Goal: Information Seeking & Learning: Find specific fact

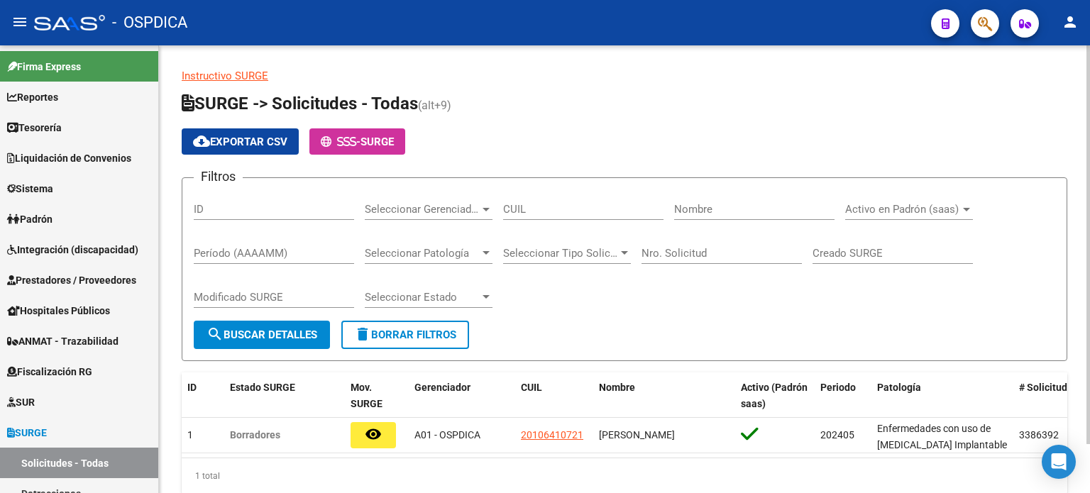
scroll to position [55, 0]
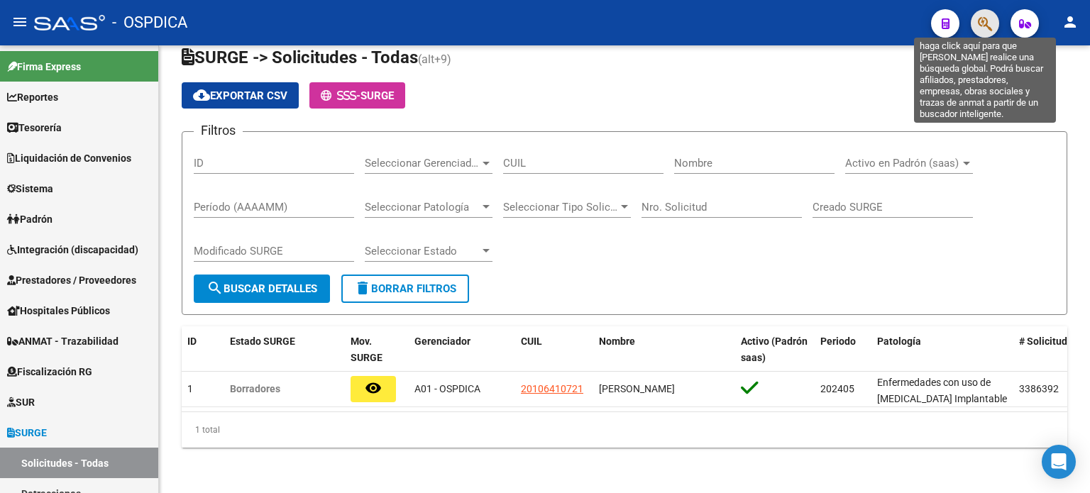
click at [979, 21] on icon "button" at bounding box center [985, 24] width 14 height 16
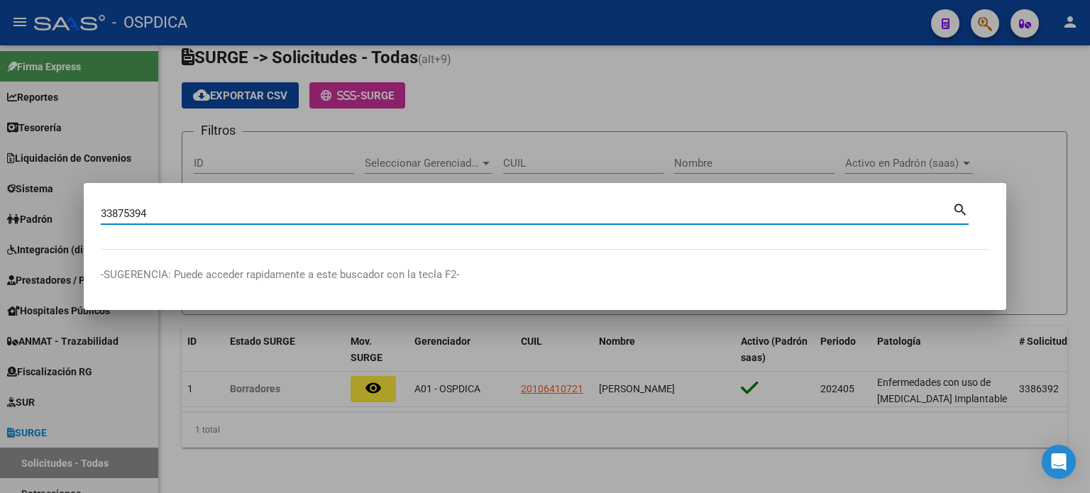
type input "33875394"
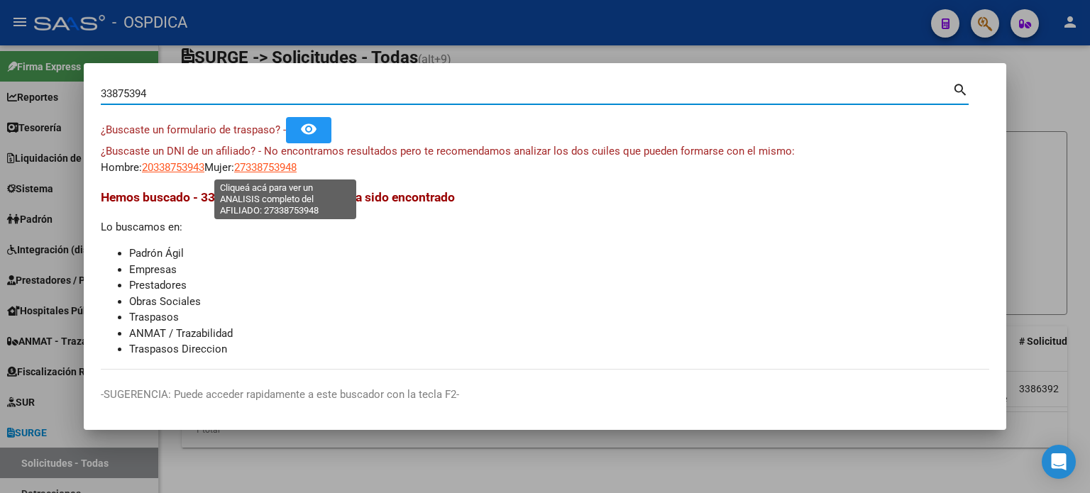
click at [280, 166] on span "27338753948" at bounding box center [265, 167] width 62 height 13
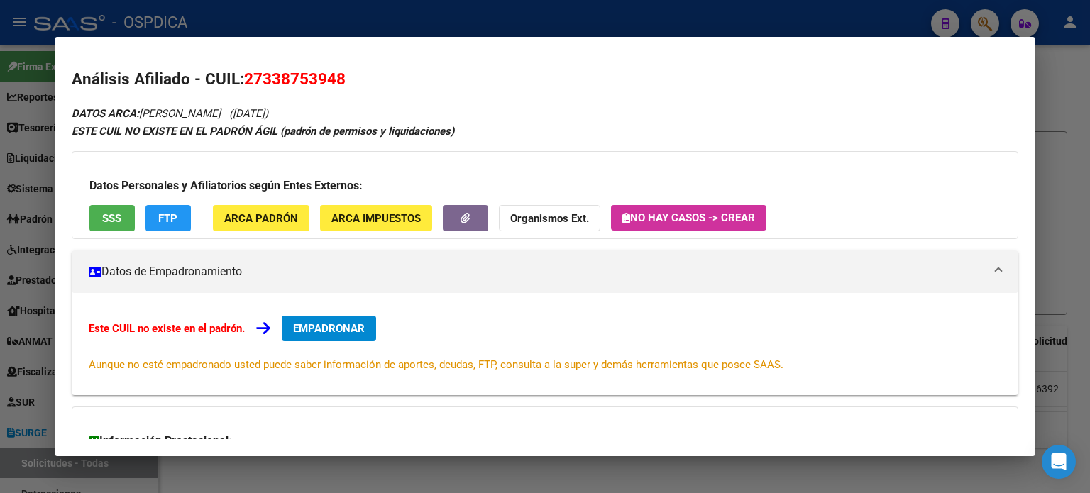
click at [111, 221] on span "SSS" at bounding box center [111, 218] width 19 height 13
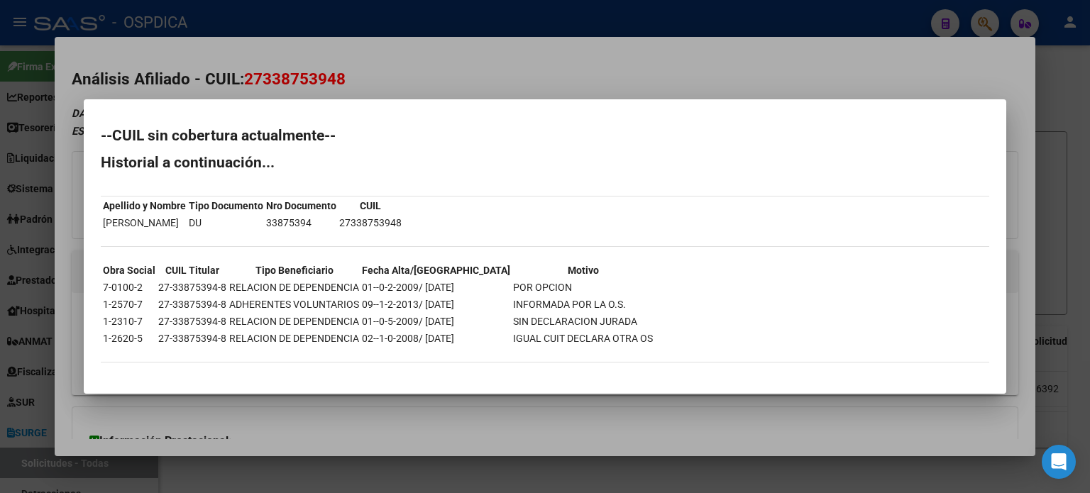
drag, startPoint x: 105, startPoint y: 320, endPoint x: 604, endPoint y: 294, distance: 500.1
click at [604, 294] on tbody "Obra Social CUIL Titular Tipo Beneficiario Fecha Alta/Baja Motivo 7-0100-2 27-3…" at bounding box center [377, 305] width 551 height 84
click at [206, 79] on div at bounding box center [545, 246] width 1090 height 493
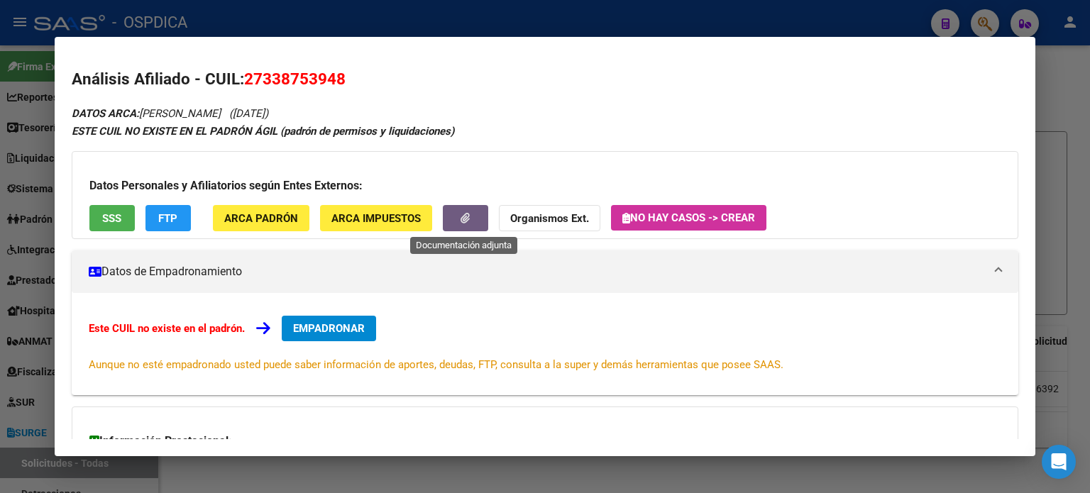
click at [462, 216] on icon "button" at bounding box center [464, 218] width 9 height 11
drag, startPoint x: 580, startPoint y: 202, endPoint x: 576, endPoint y: 211, distance: 10.2
click at [576, 210] on div "Datos Personales y Afiliatorios según Entes Externos: SSS FTP ARCA Padrón ARCA …" at bounding box center [545, 195] width 946 height 88
click at [571, 218] on strong "Organismos Ext." at bounding box center [549, 218] width 79 height 13
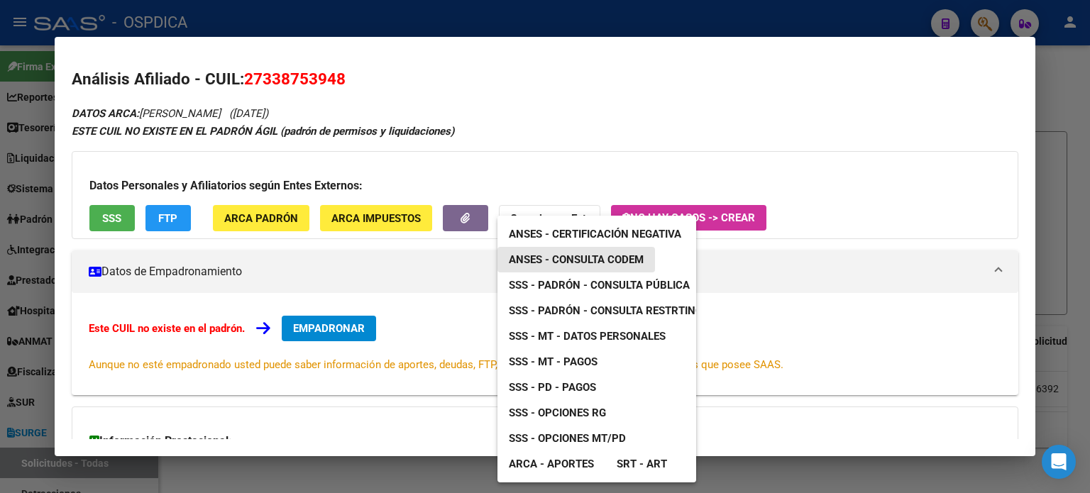
click at [564, 253] on span "ANSES - Consulta CODEM" at bounding box center [576, 259] width 135 height 13
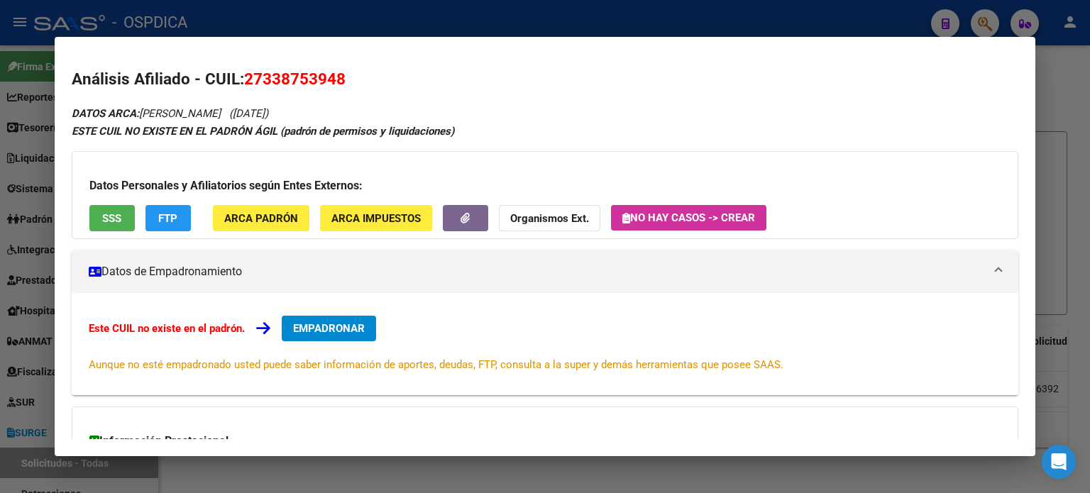
click at [93, 243] on div "DATOS ARCA: [PERSON_NAME] ([DATE]) ESTE CUIL NO EXISTE EN EL PADRÓN ÁGIL (padró…" at bounding box center [545, 334] width 946 height 461
click at [112, 221] on span "SSS" at bounding box center [111, 218] width 19 height 13
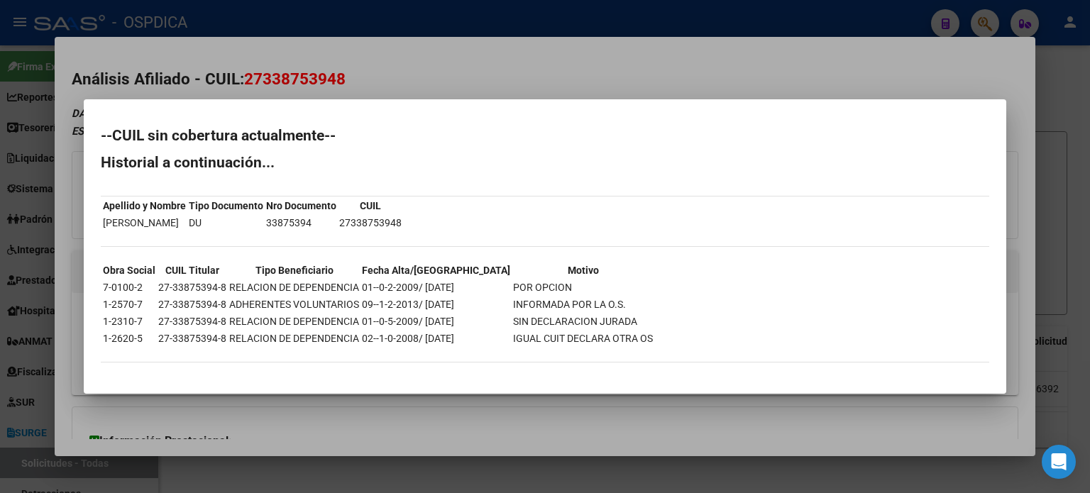
drag, startPoint x: 102, startPoint y: 320, endPoint x: 288, endPoint y: 314, distance: 186.0
click at [288, 310] on table "Obra Social CUIL Titular Tipo Beneficiario Fecha Alta/Baja Motivo 7-0100-2 27-3…" at bounding box center [378, 304] width 554 height 87
click at [288, 324] on td "RELACION DE DEPENDENCIA" at bounding box center [293, 322] width 131 height 16
click at [405, 97] on div at bounding box center [545, 246] width 1090 height 493
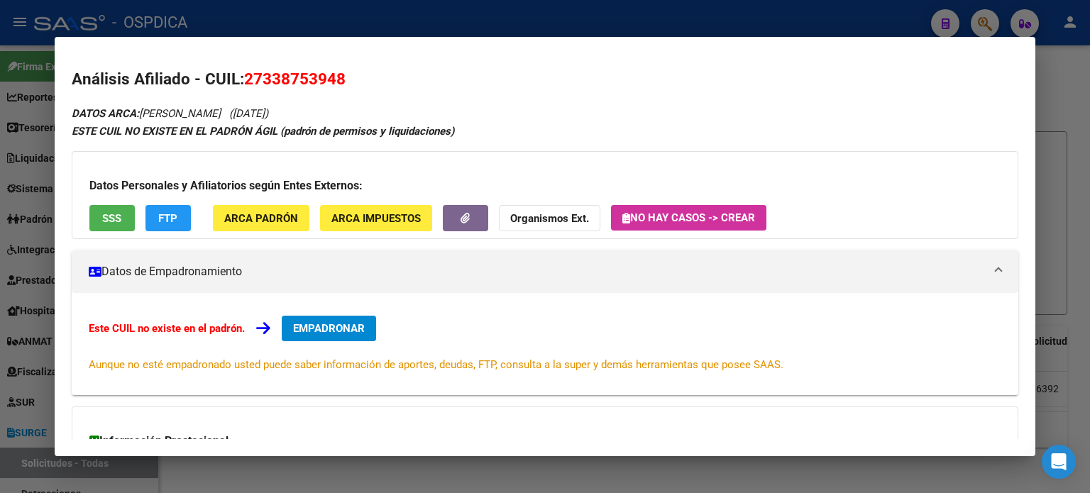
click at [1089, 125] on div at bounding box center [545, 246] width 1090 height 493
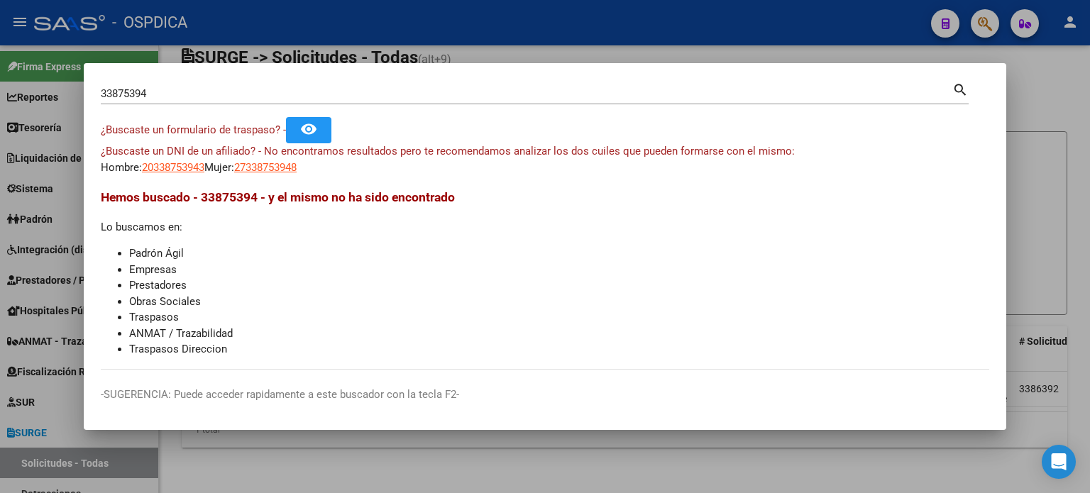
click at [1089, 132] on div at bounding box center [545, 246] width 1090 height 493
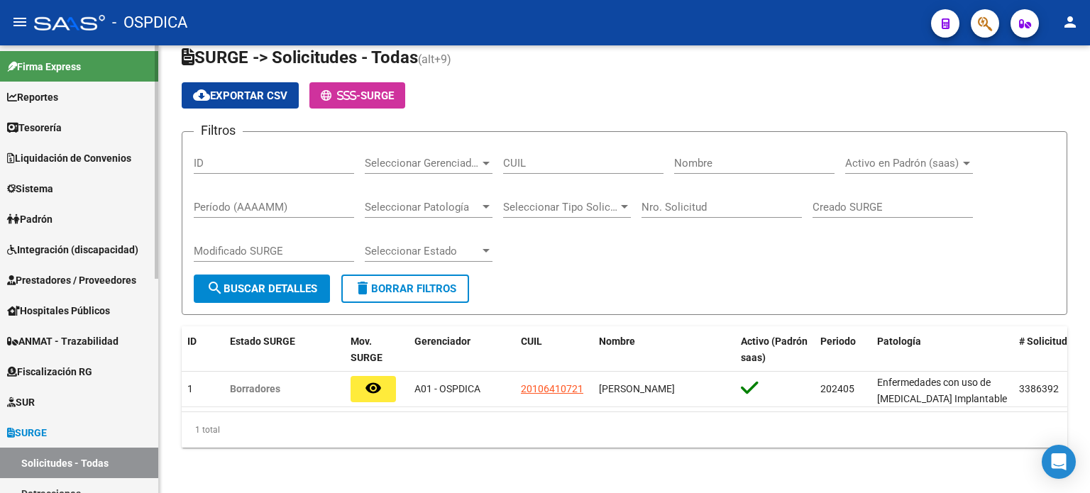
click at [77, 282] on span "Prestadores / Proveedores" at bounding box center [71, 280] width 129 height 16
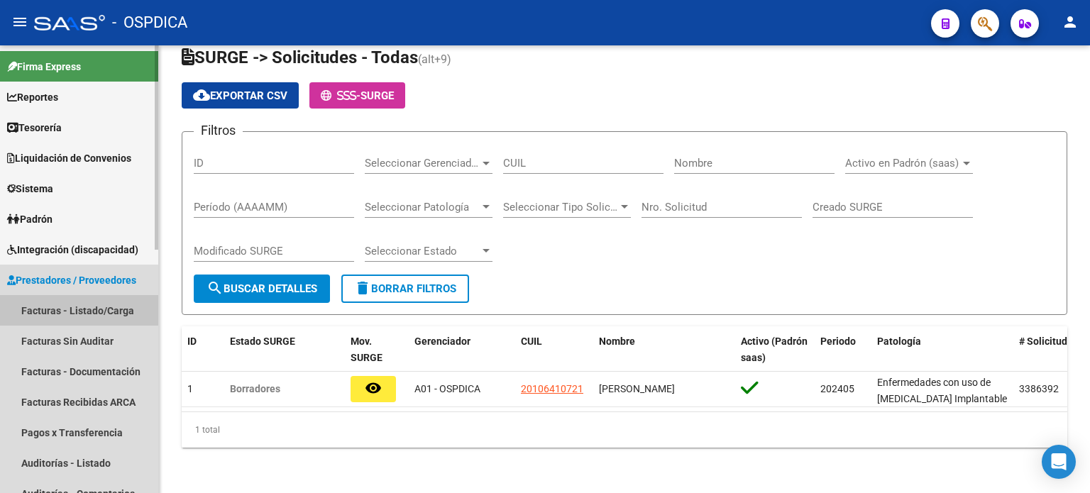
click at [69, 310] on link "Facturas - Listado/Carga" at bounding box center [79, 310] width 158 height 31
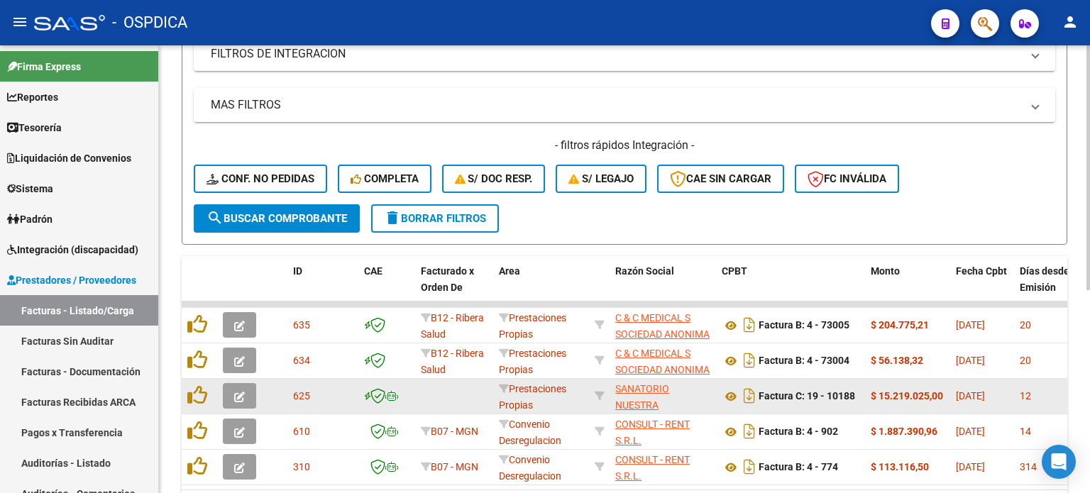
scroll to position [370, 0]
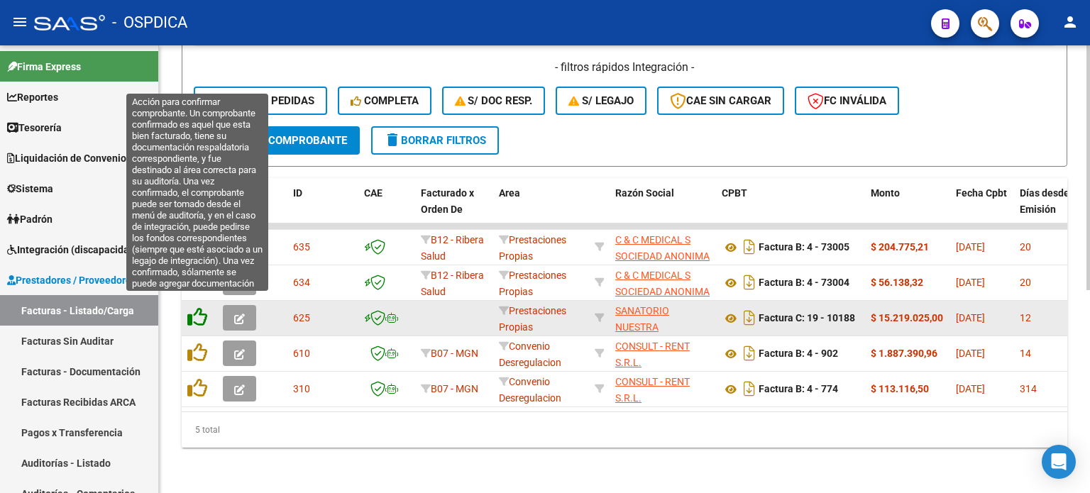
click at [197, 307] on icon at bounding box center [197, 317] width 20 height 20
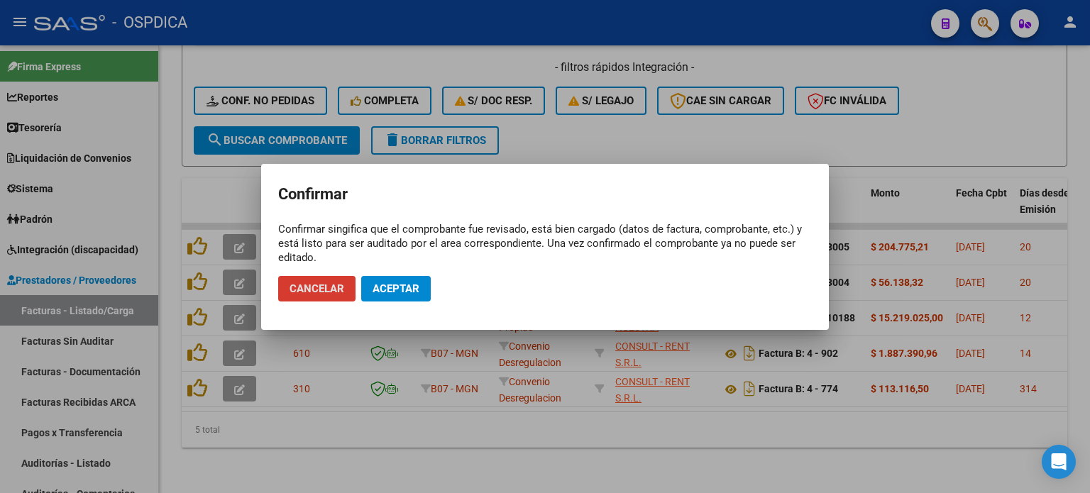
click at [419, 285] on button "Aceptar" at bounding box center [396, 289] width 70 height 26
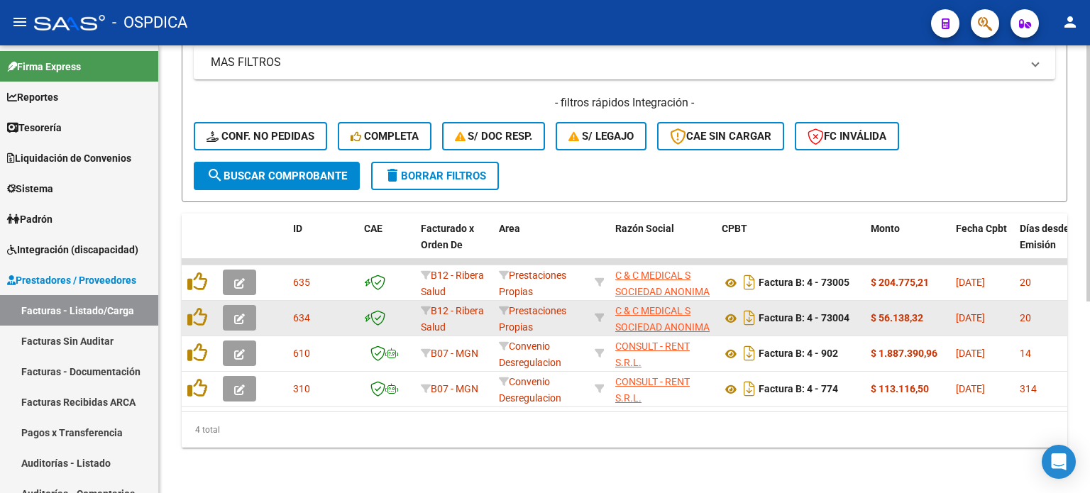
scroll to position [334, 0]
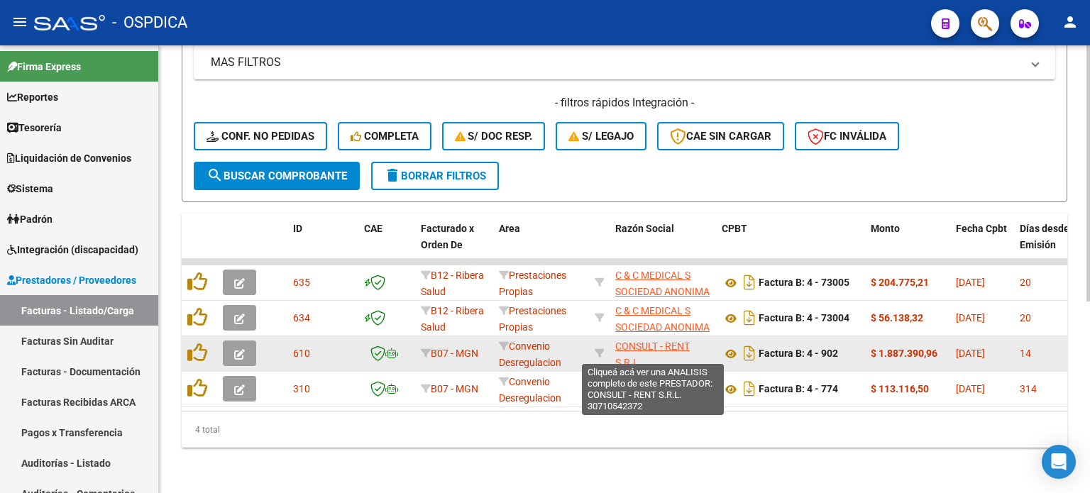
click at [655, 341] on span "CONSULT - RENT S.R.L." at bounding box center [652, 355] width 74 height 28
type textarea "30710542372"
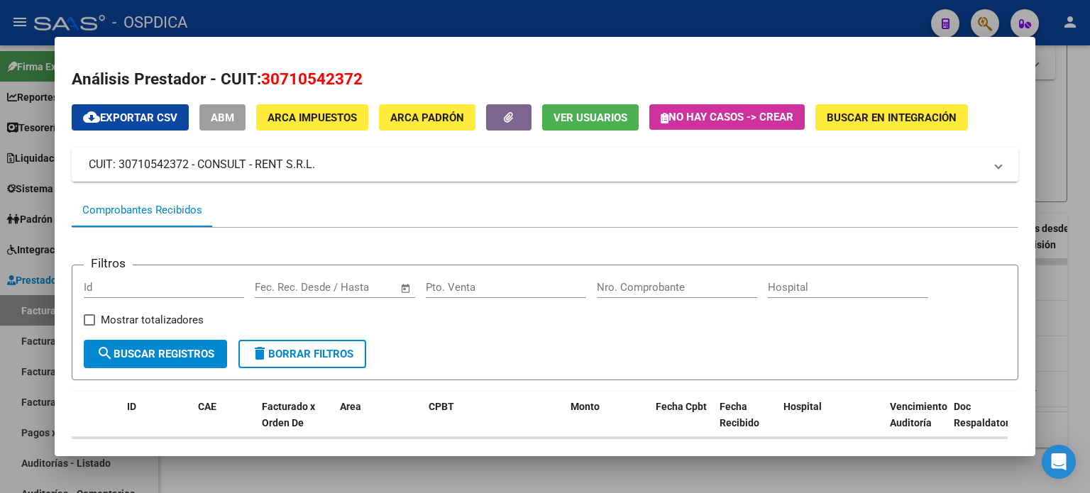
click at [170, 170] on mat-panel-title "CUIT: 30710542372 - CONSULT - RENT S.R.L." at bounding box center [536, 164] width 895 height 17
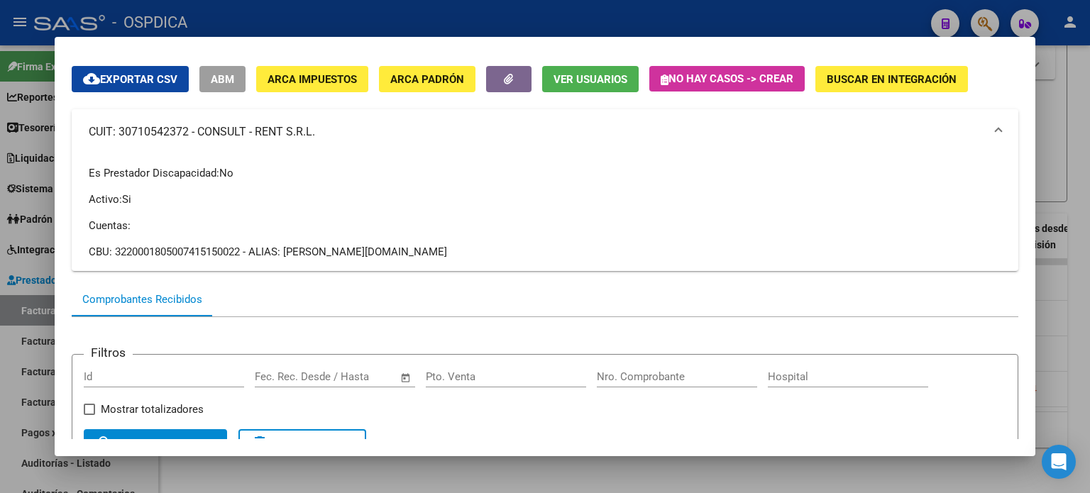
scroll to position [71, 0]
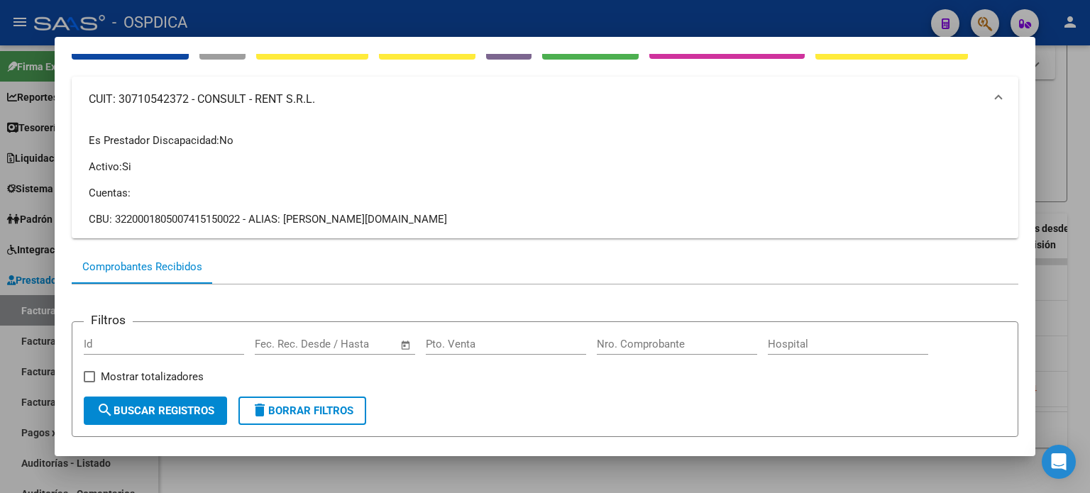
drag, startPoint x: 244, startPoint y: 216, endPoint x: 111, endPoint y: 215, distance: 133.4
click at [111, 215] on div "CBU: 3220001805007415150022 - ALIAS: [PERSON_NAME][DOMAIN_NAME]" at bounding box center [545, 219] width 912 height 16
click at [423, 148] on p "Es Prestador Discapacidad: No" at bounding box center [545, 141] width 912 height 16
drag, startPoint x: 114, startPoint y: 214, endPoint x: 244, endPoint y: 222, distance: 130.1
click at [244, 222] on div "CBU: 3220001805007415150022 - ALIAS: [PERSON_NAME][DOMAIN_NAME]" at bounding box center [545, 219] width 912 height 16
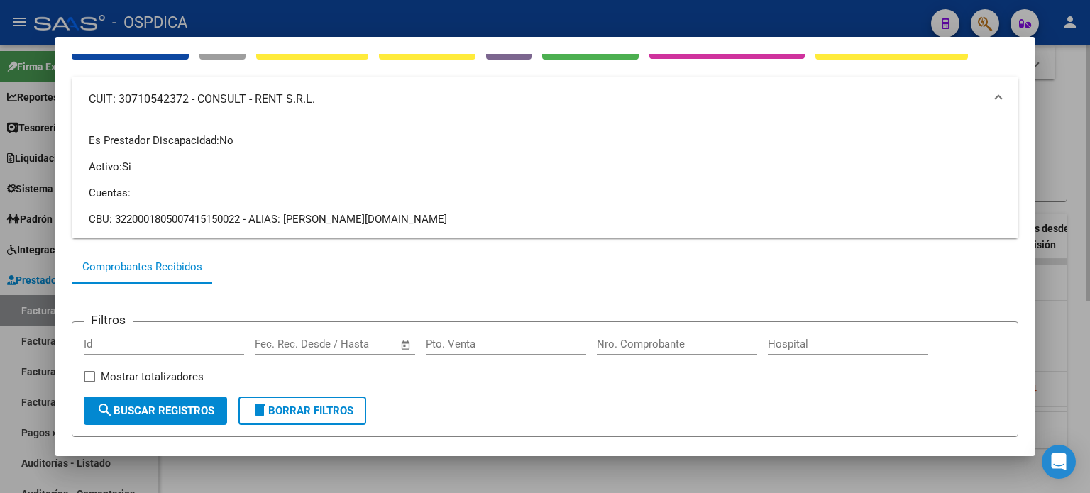
click at [1068, 156] on div at bounding box center [545, 246] width 1090 height 493
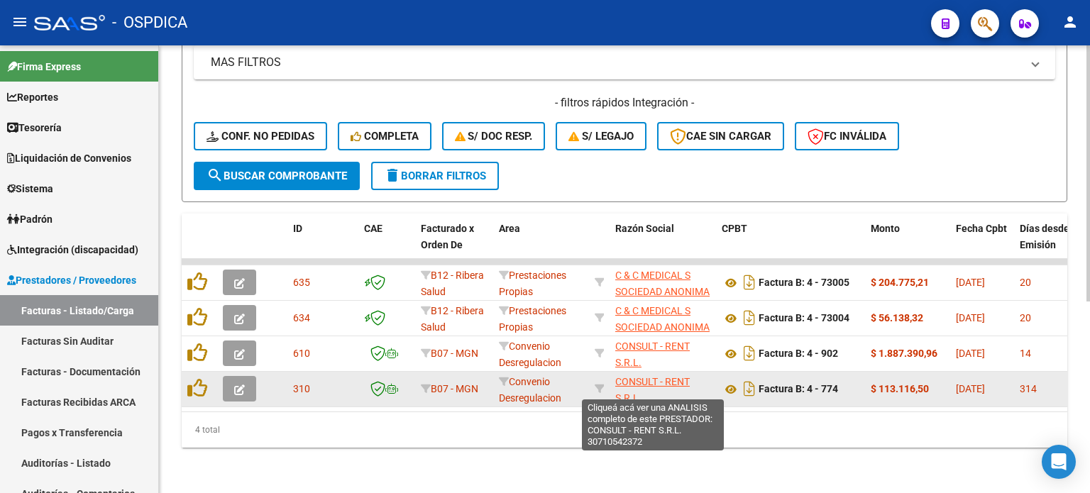
click at [631, 376] on span "CONSULT - RENT S.R.L." at bounding box center [652, 390] width 74 height 28
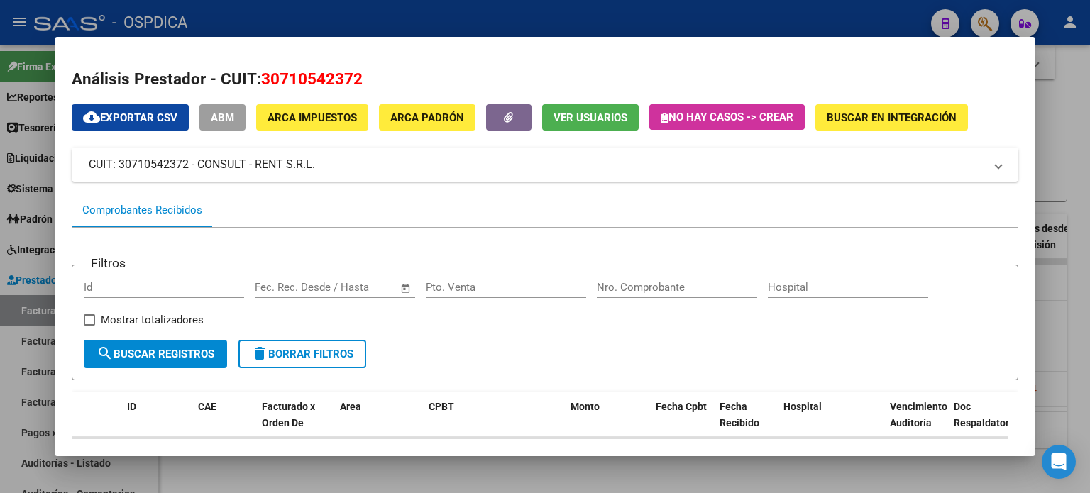
click at [215, 171] on mat-panel-title "CUIT: 30710542372 - CONSULT - RENT S.R.L." at bounding box center [536, 164] width 895 height 17
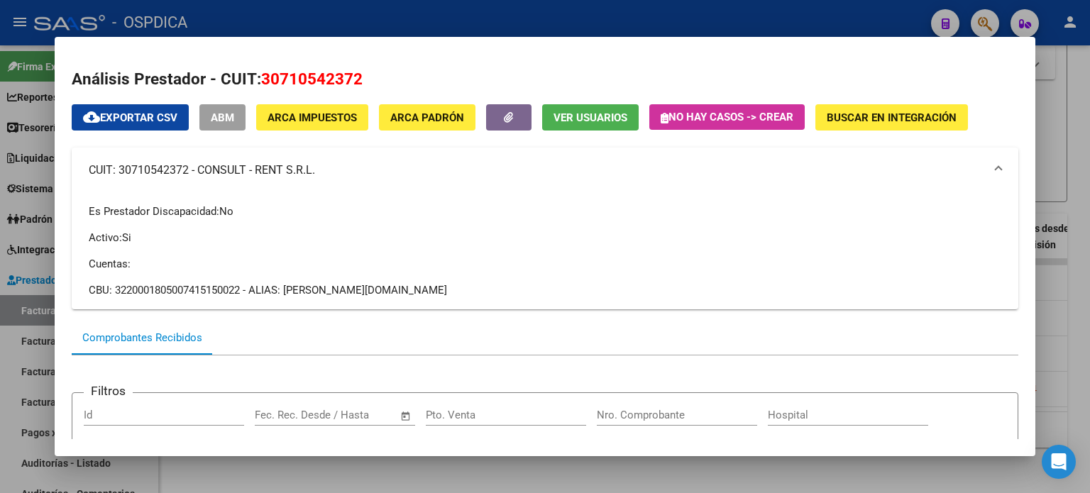
drag, startPoint x: 244, startPoint y: 290, endPoint x: 114, endPoint y: 297, distance: 130.7
click at [114, 297] on div "CBU: 3220001805007415150022 - ALIAS: [PERSON_NAME][DOMAIN_NAME]" at bounding box center [545, 290] width 912 height 16
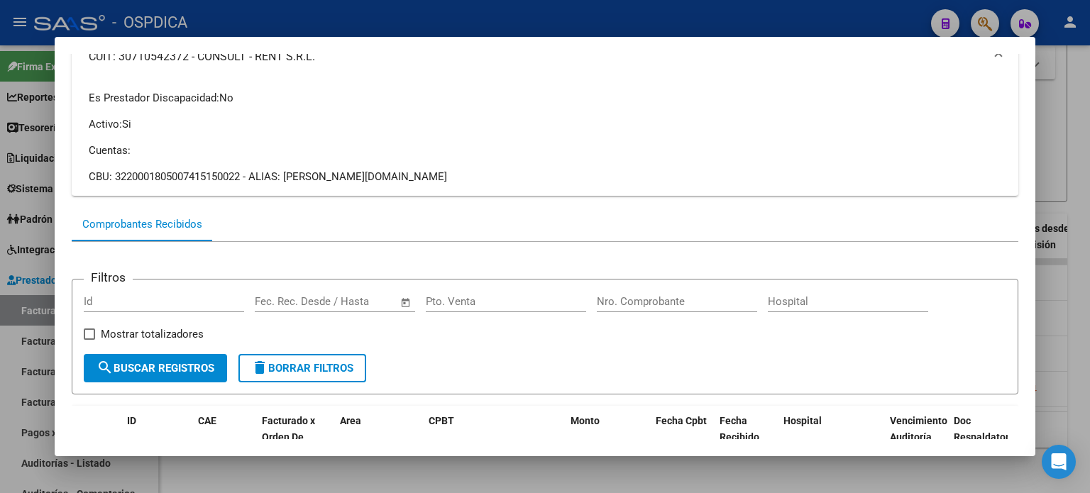
scroll to position [0, 0]
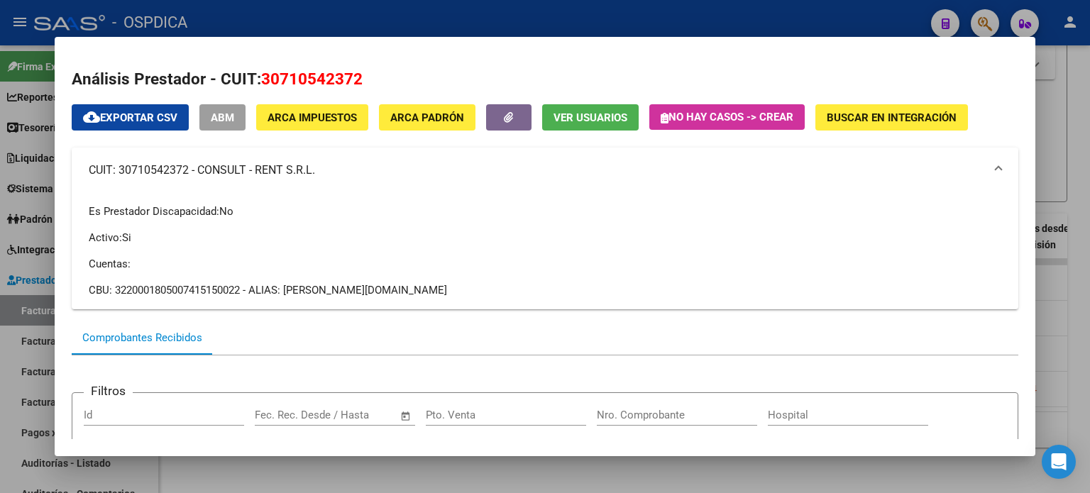
click at [1048, 95] on div at bounding box center [545, 246] width 1090 height 493
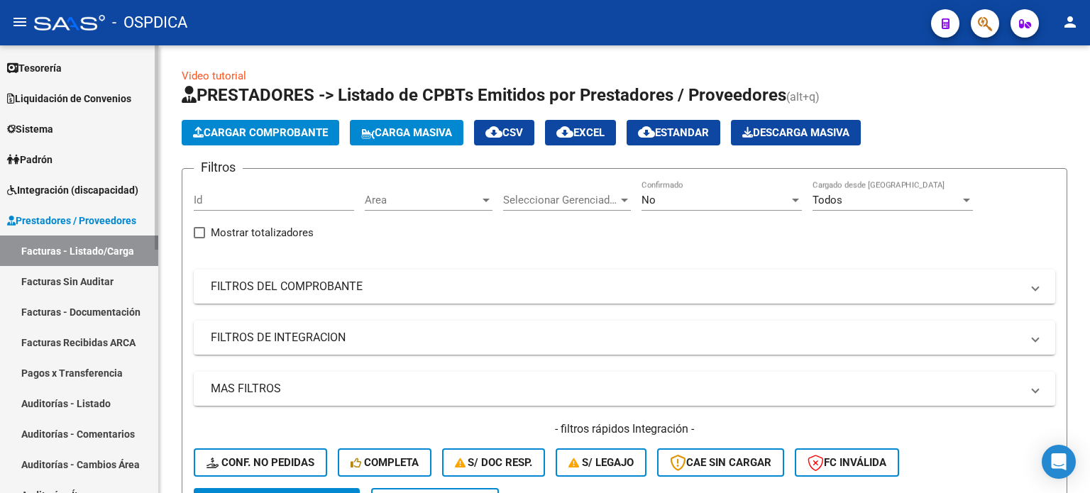
scroll to position [37, 0]
